Goal: Transaction & Acquisition: Purchase product/service

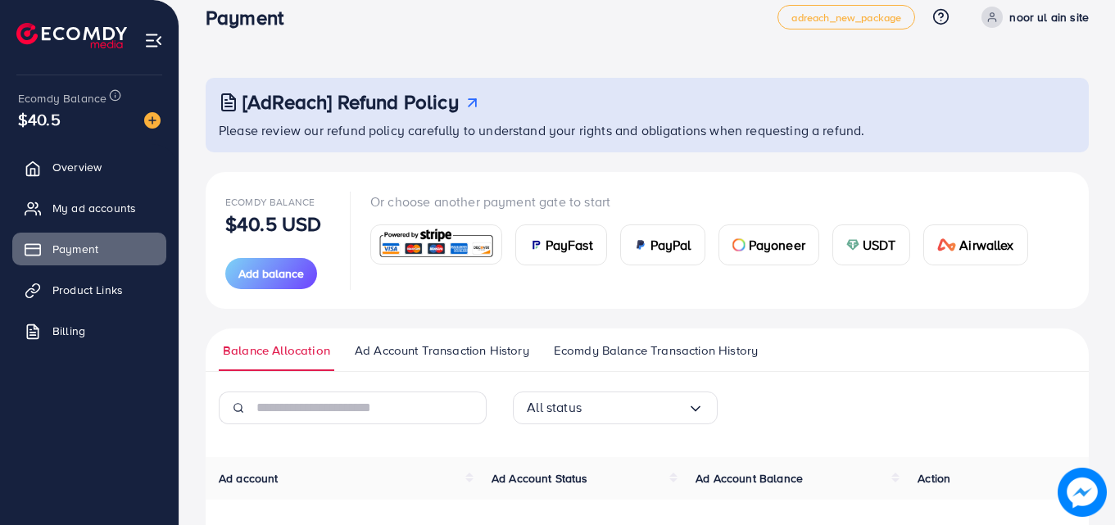
scroll to position [183, 0]
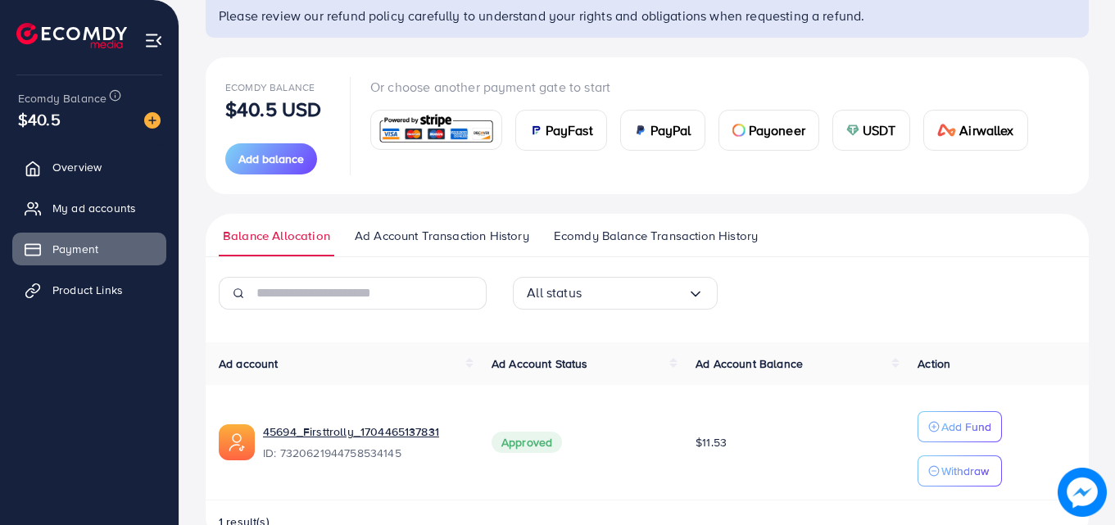
scroll to position [183, 0]
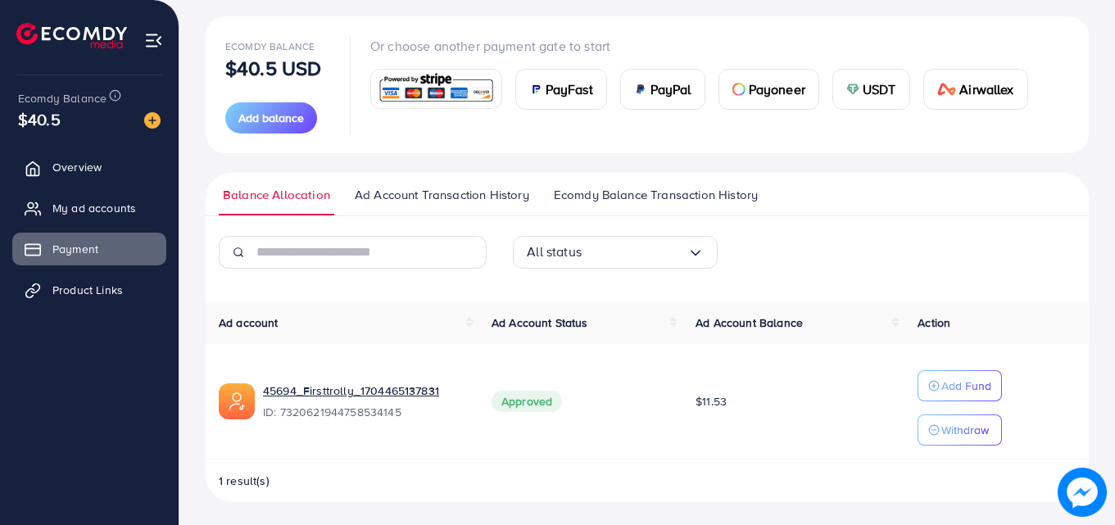
scroll to position [183, 0]
